Goal: Transaction & Acquisition: Subscribe to service/newsletter

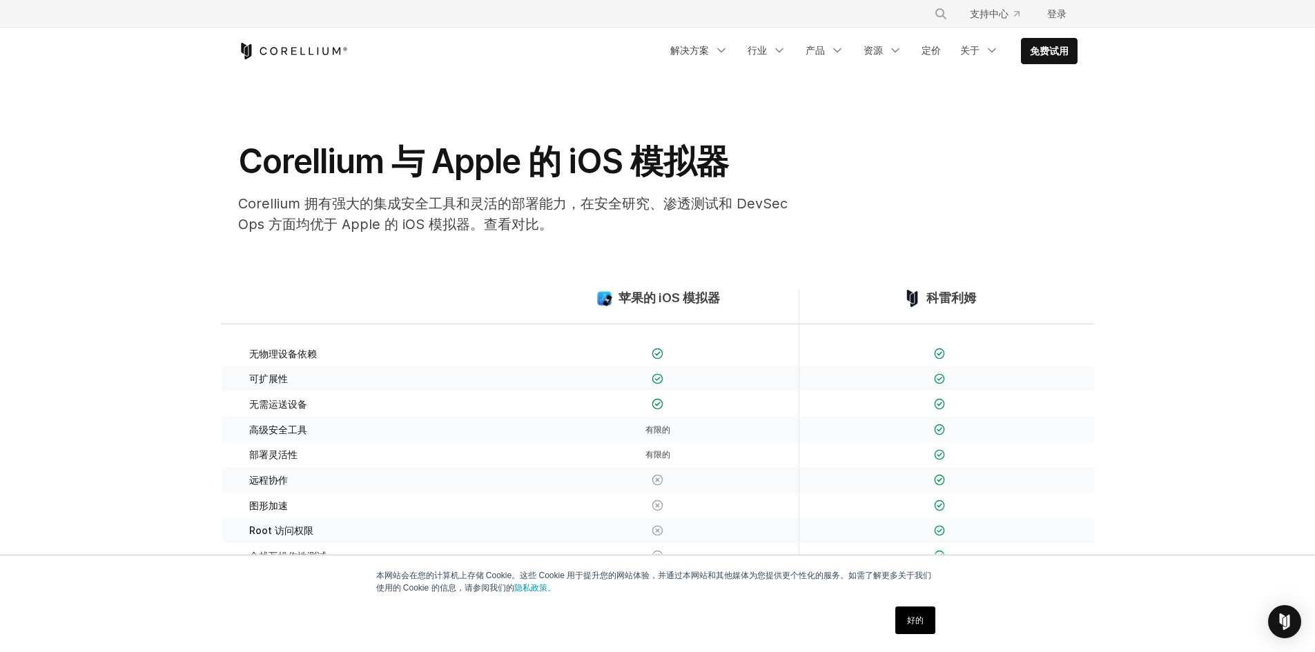
click at [1044, 208] on div "Corellium 与 A​​pple 的 iOS 模拟器 Corellium 拥有强大的集成安全工具和灵活的部署能力，在安全研究、渗透测试和 DevSecO…" at bounding box center [657, 193] width 867 height 105
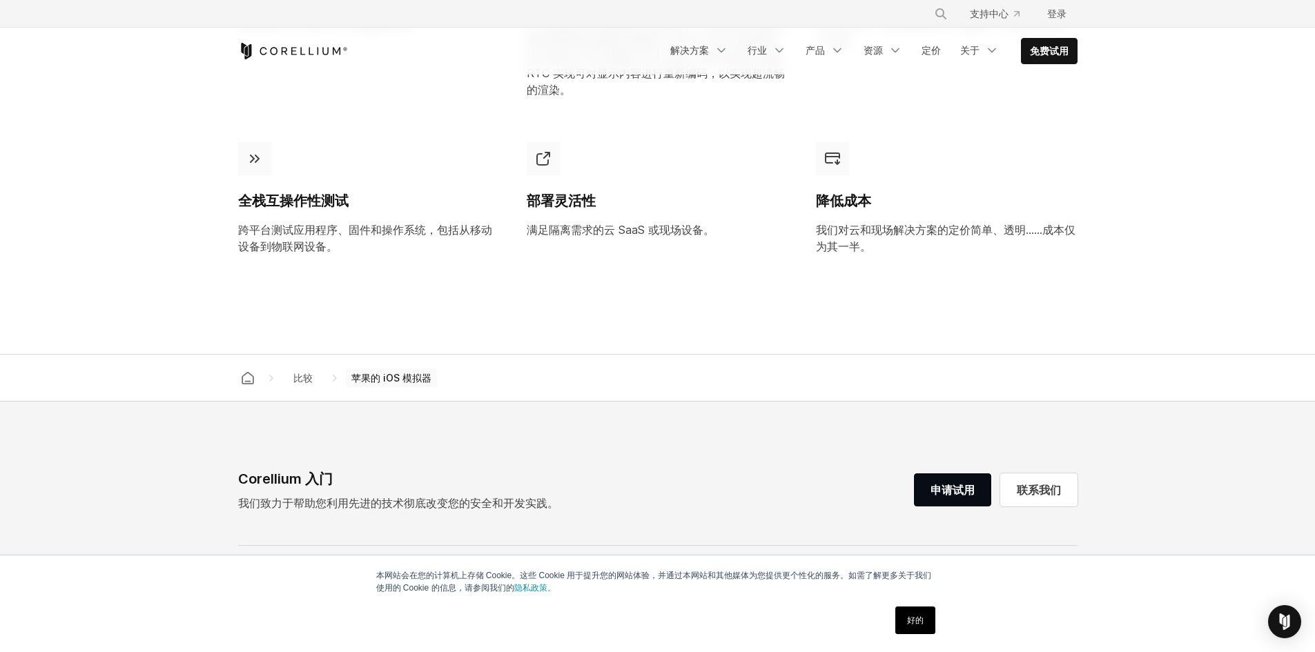
scroll to position [1426, 0]
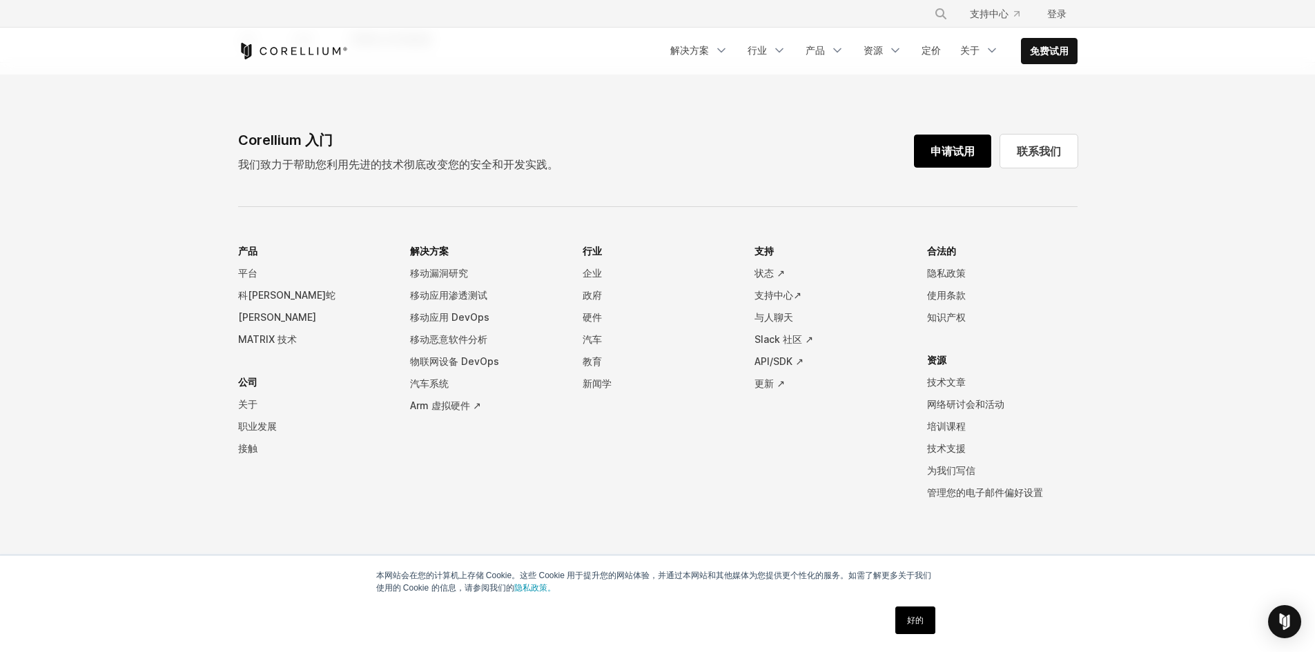
click at [951, 153] on font "申请试用" at bounding box center [952, 151] width 44 height 14
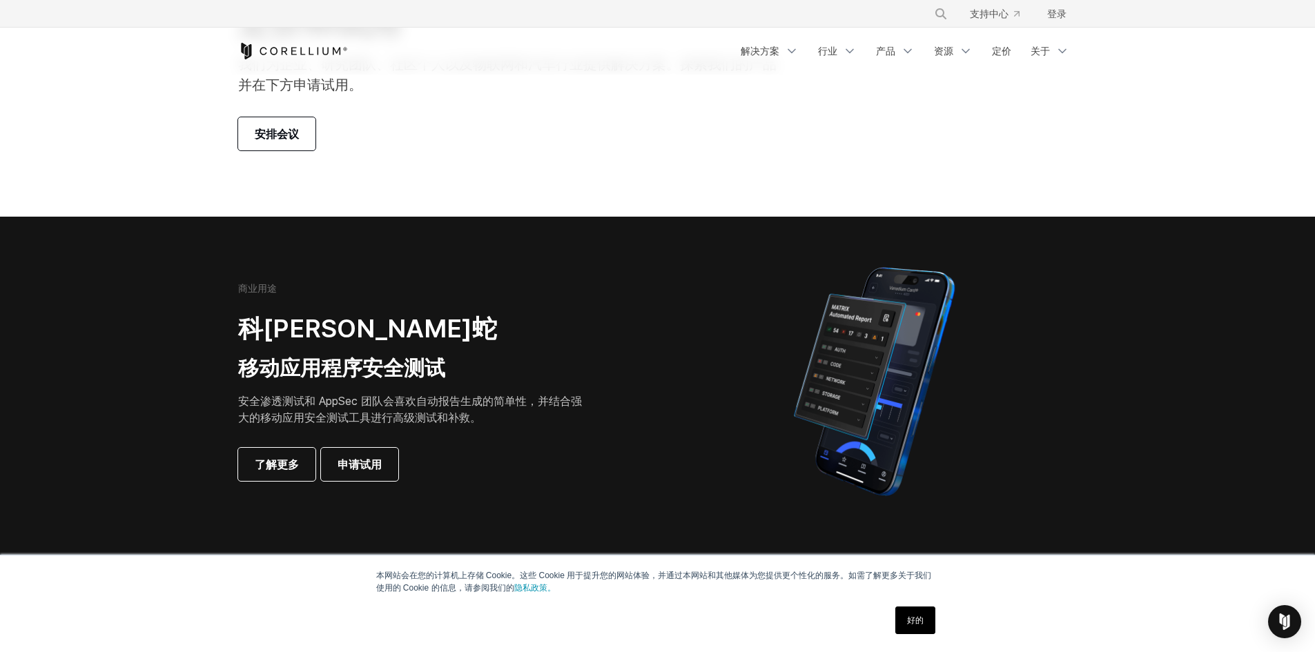
scroll to position [138, 0]
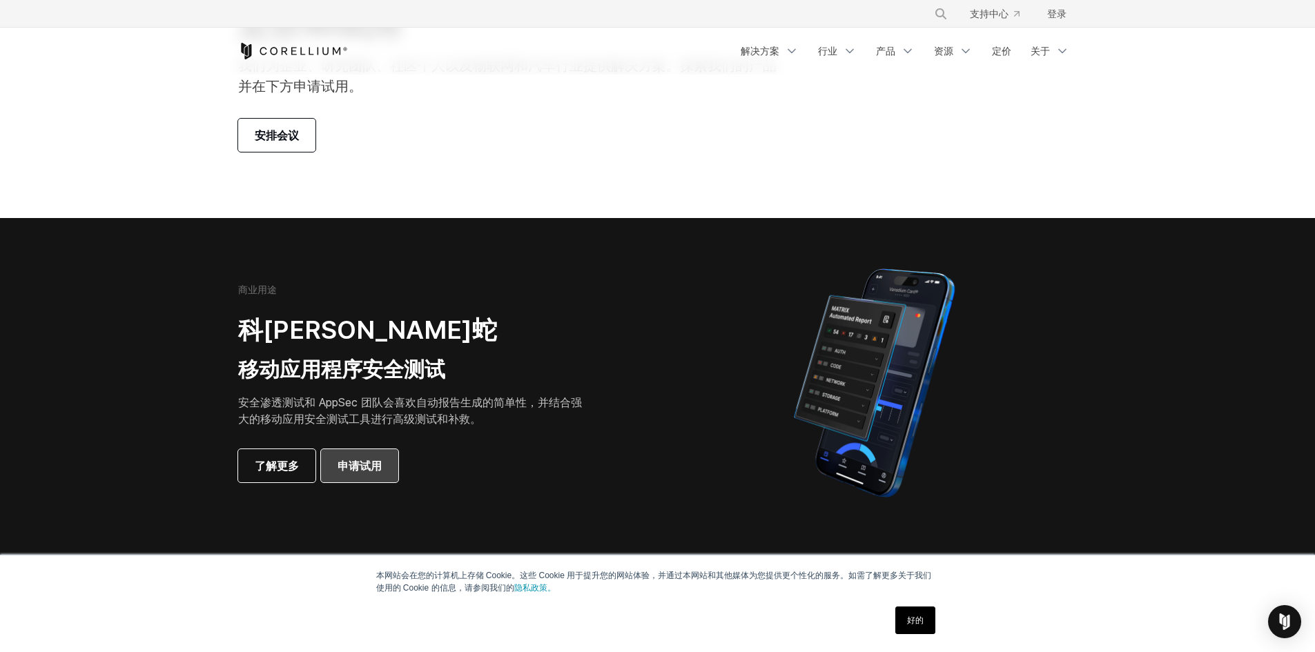
click at [360, 465] on font "申请试用" at bounding box center [360, 466] width 44 height 14
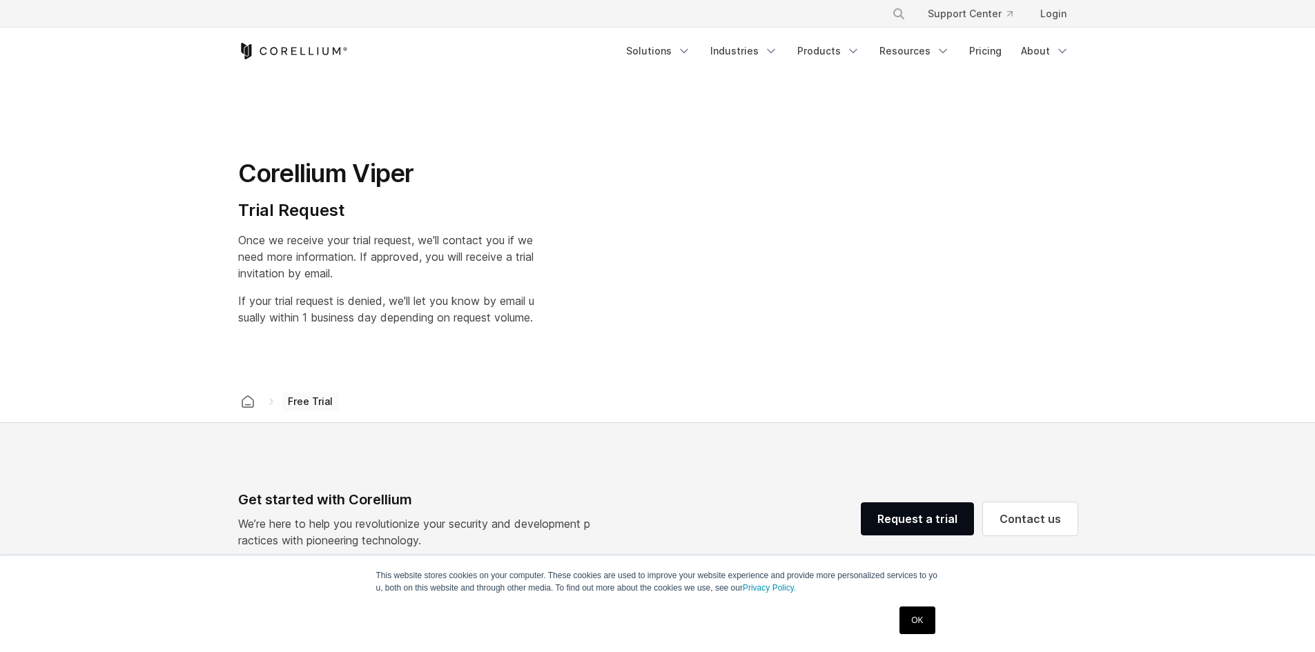
select select "**"
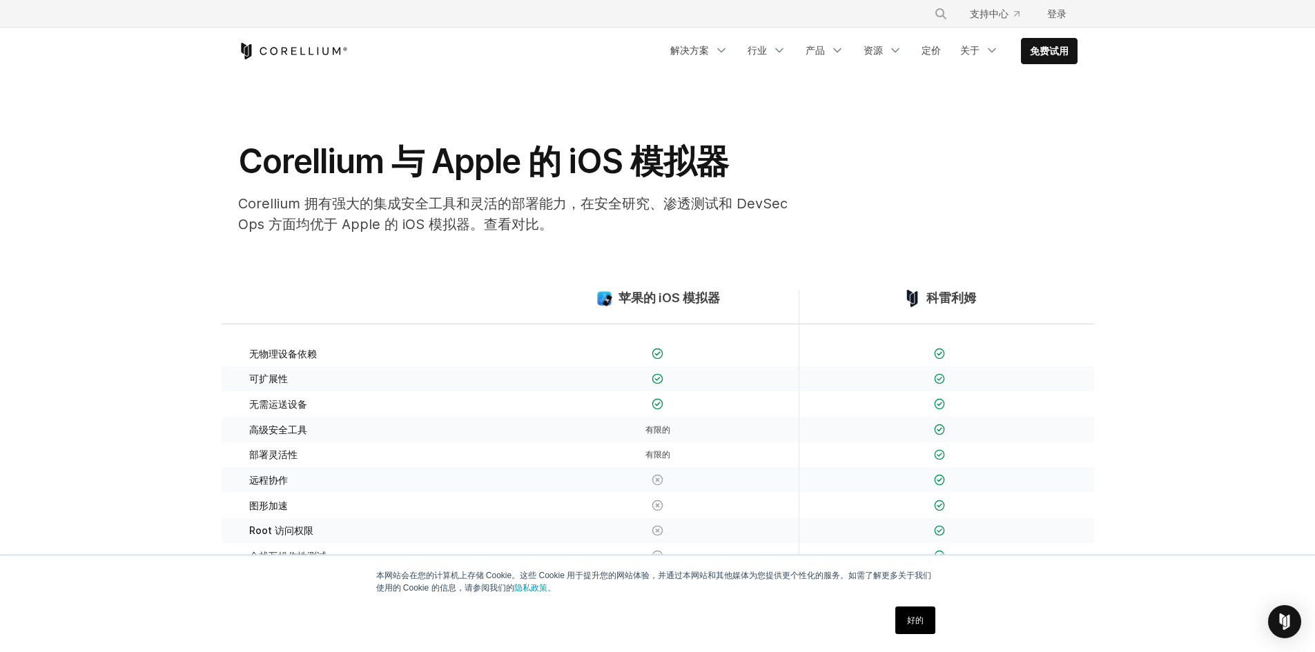
click at [1009, 220] on div "Corellium 与 A​​pple 的 iOS 模拟器 Corellium 拥有强大的集成安全工具和灵活的部署能力，在安全研究、渗透测试和 DevSecO…" at bounding box center [657, 193] width 867 height 105
click at [834, 57] on icon "导航菜单" at bounding box center [837, 50] width 14 height 14
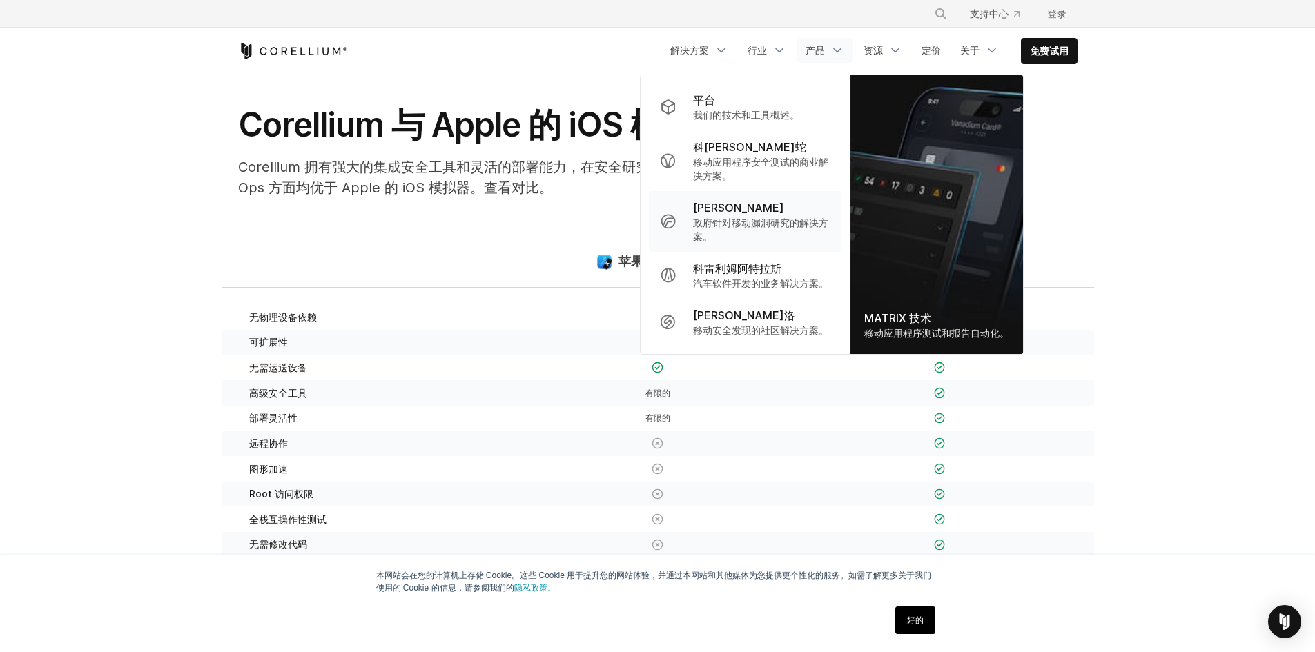
scroll to position [207, 0]
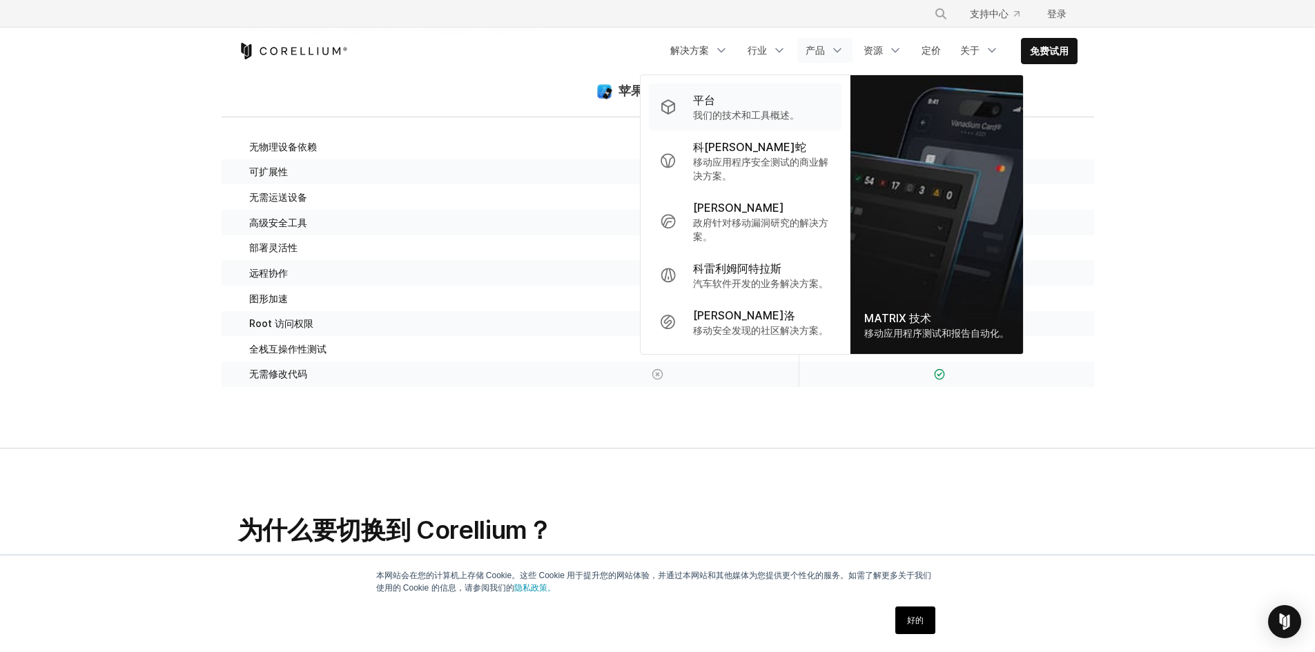
click at [735, 102] on div "平台" at bounding box center [746, 100] width 106 height 17
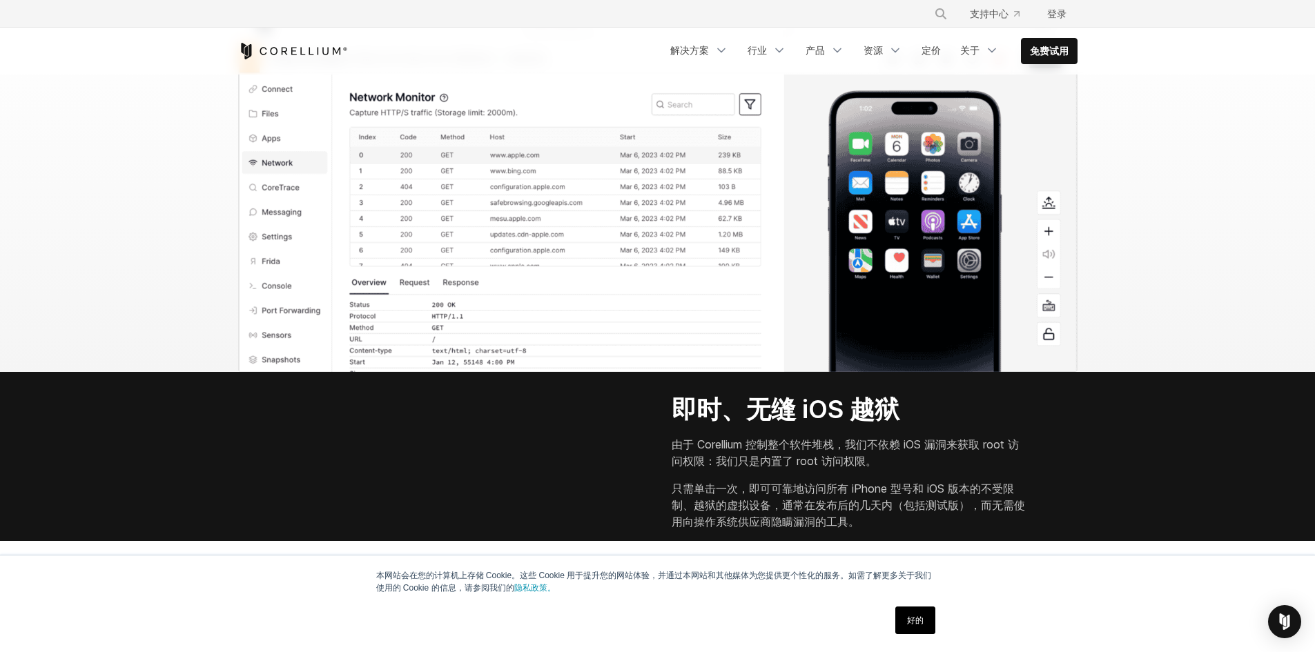
scroll to position [1449, 0]
click at [476, 237] on img at bounding box center [657, 187] width 839 height 367
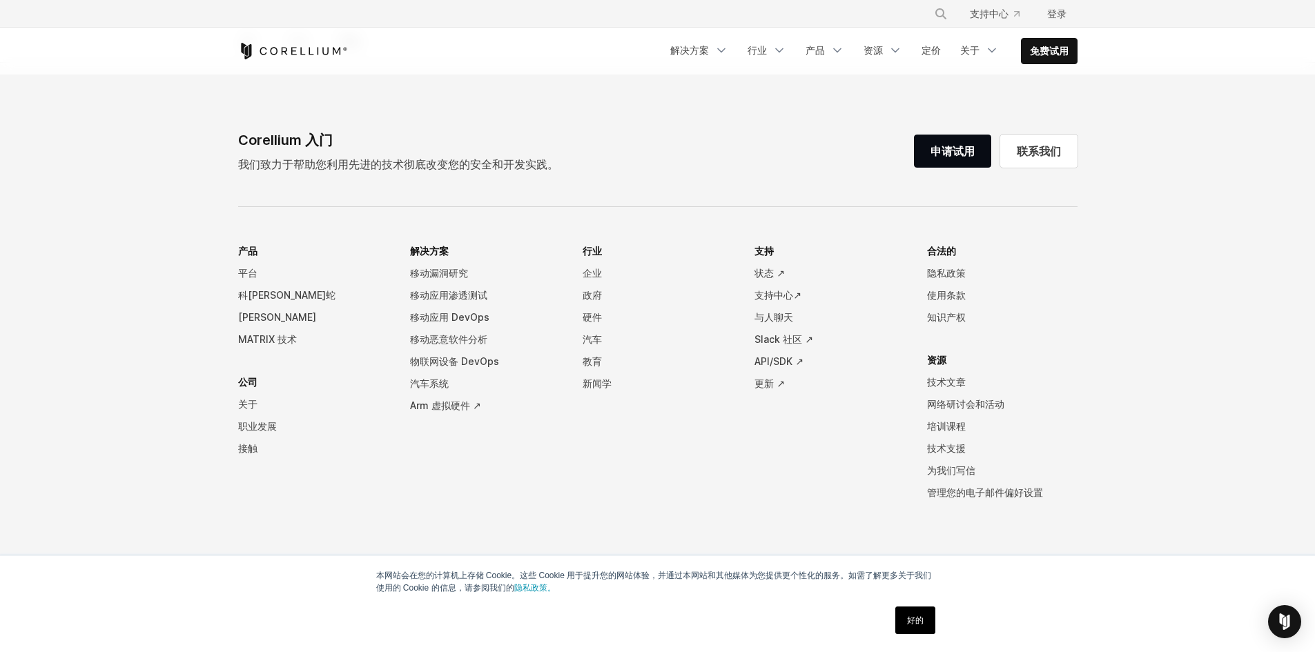
scroll to position [6361, 0]
